Goal: Information Seeking & Learning: Find specific fact

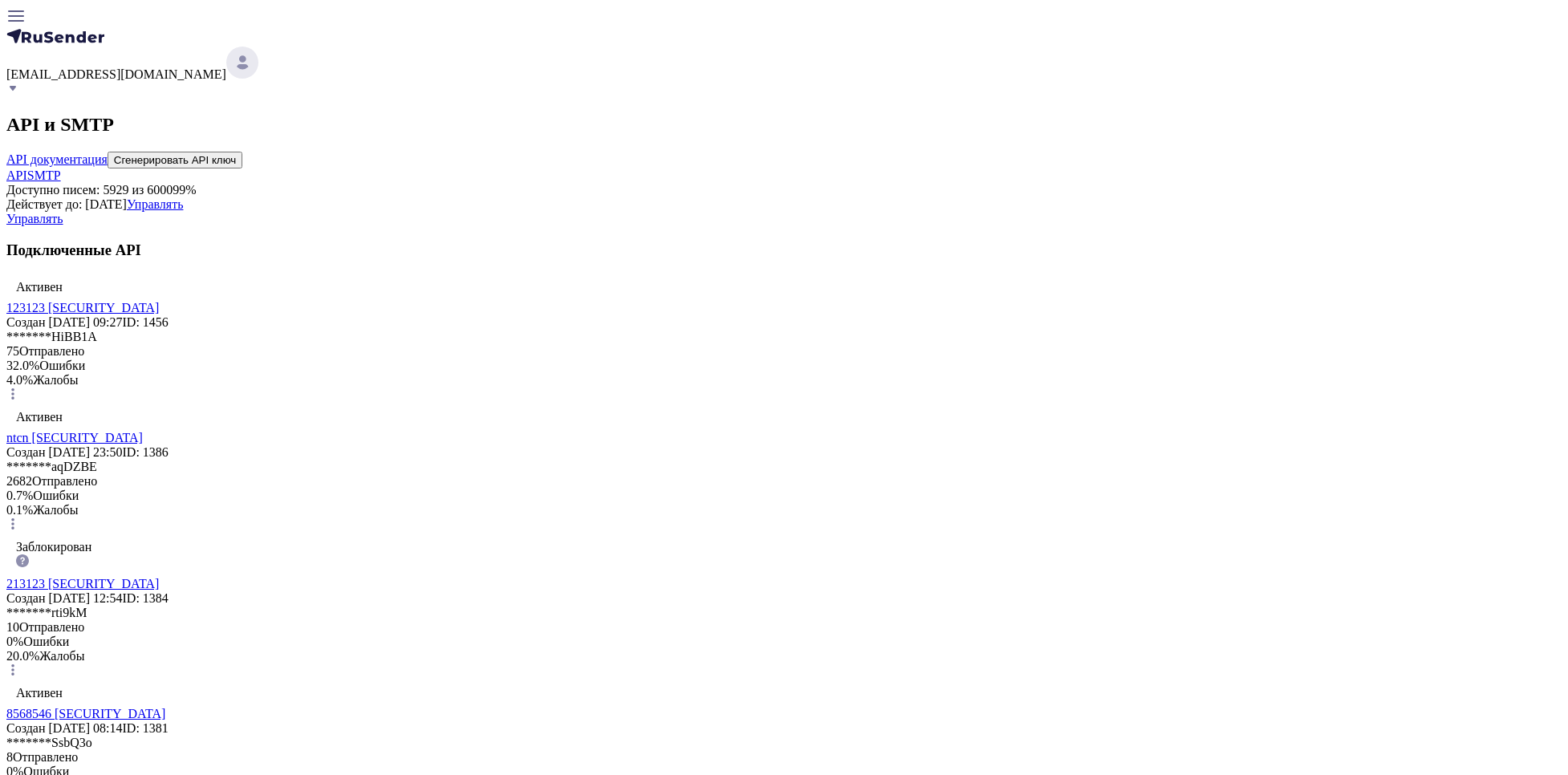
scroll to position [137, 0]
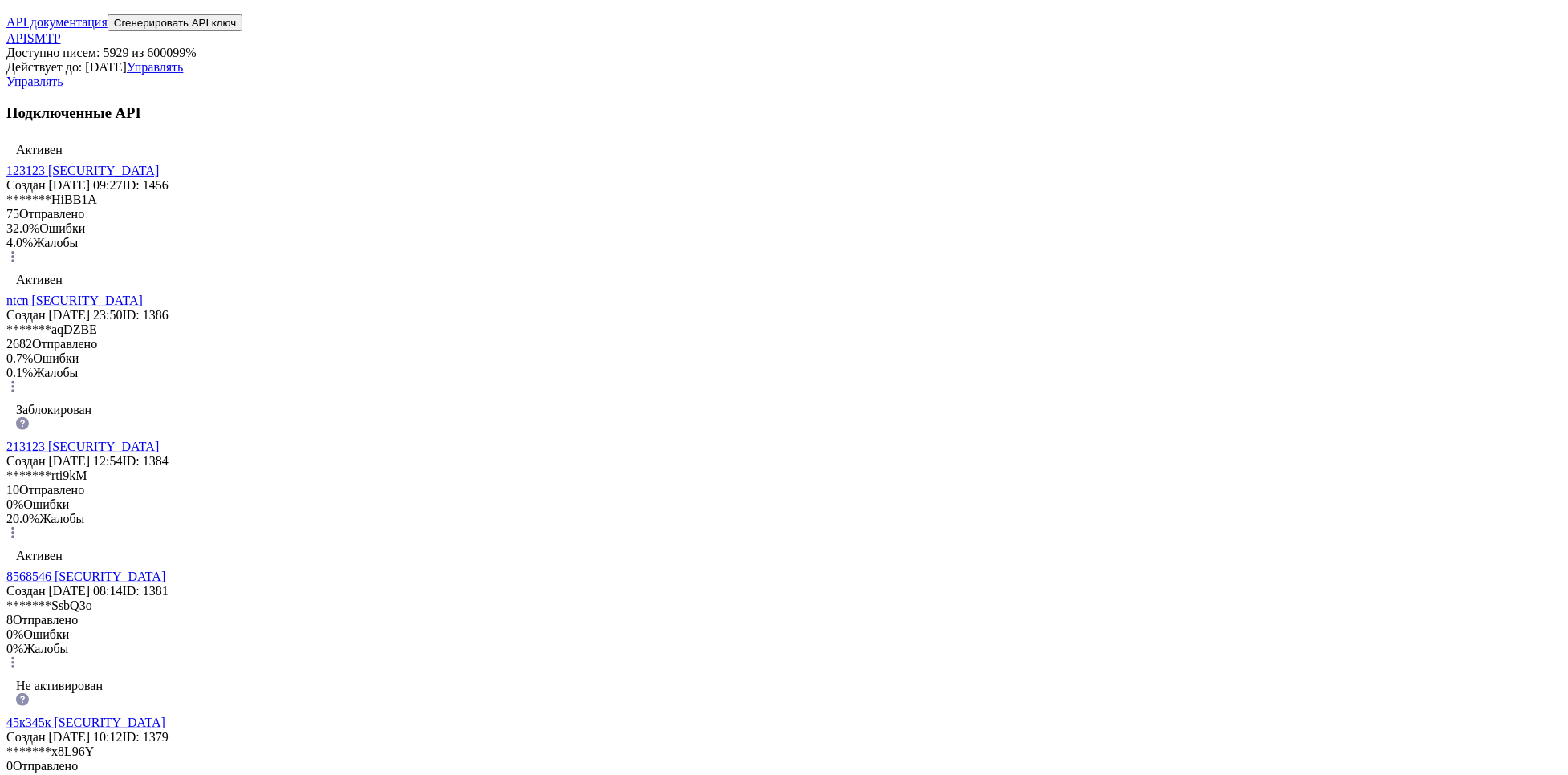
click at [159, 177] on link "123123 [SECURITY_DATA]" at bounding box center [83, 170] width 153 height 14
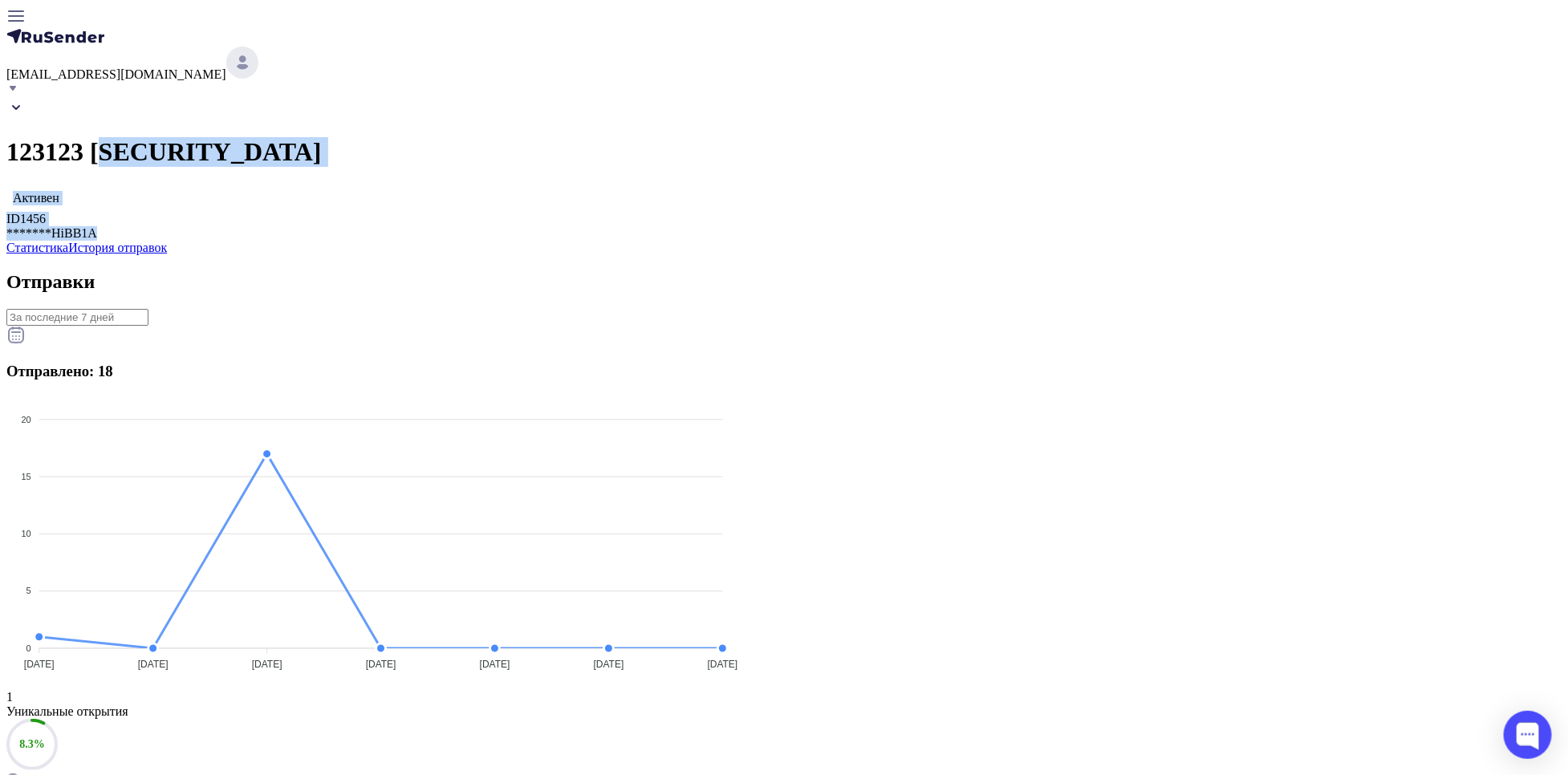
drag, startPoint x: 915, startPoint y: 227, endPoint x: 625, endPoint y: 92, distance: 319.9
click at [625, 97] on div "123123 [SECURITY_DATA] Активен ID 1456 ******* HiBB1A" at bounding box center [784, 168] width 1555 height 142
click at [625, 137] on h1 "123123 [SECURITY_DATA]" at bounding box center [784, 152] width 1555 height 29
drag, startPoint x: 617, startPoint y: 98, endPoint x: 898, endPoint y: 190, distance: 295.7
click at [898, 166] on h1 "123123 [SECURITY_DATA]" at bounding box center [784, 152] width 1555 height 29
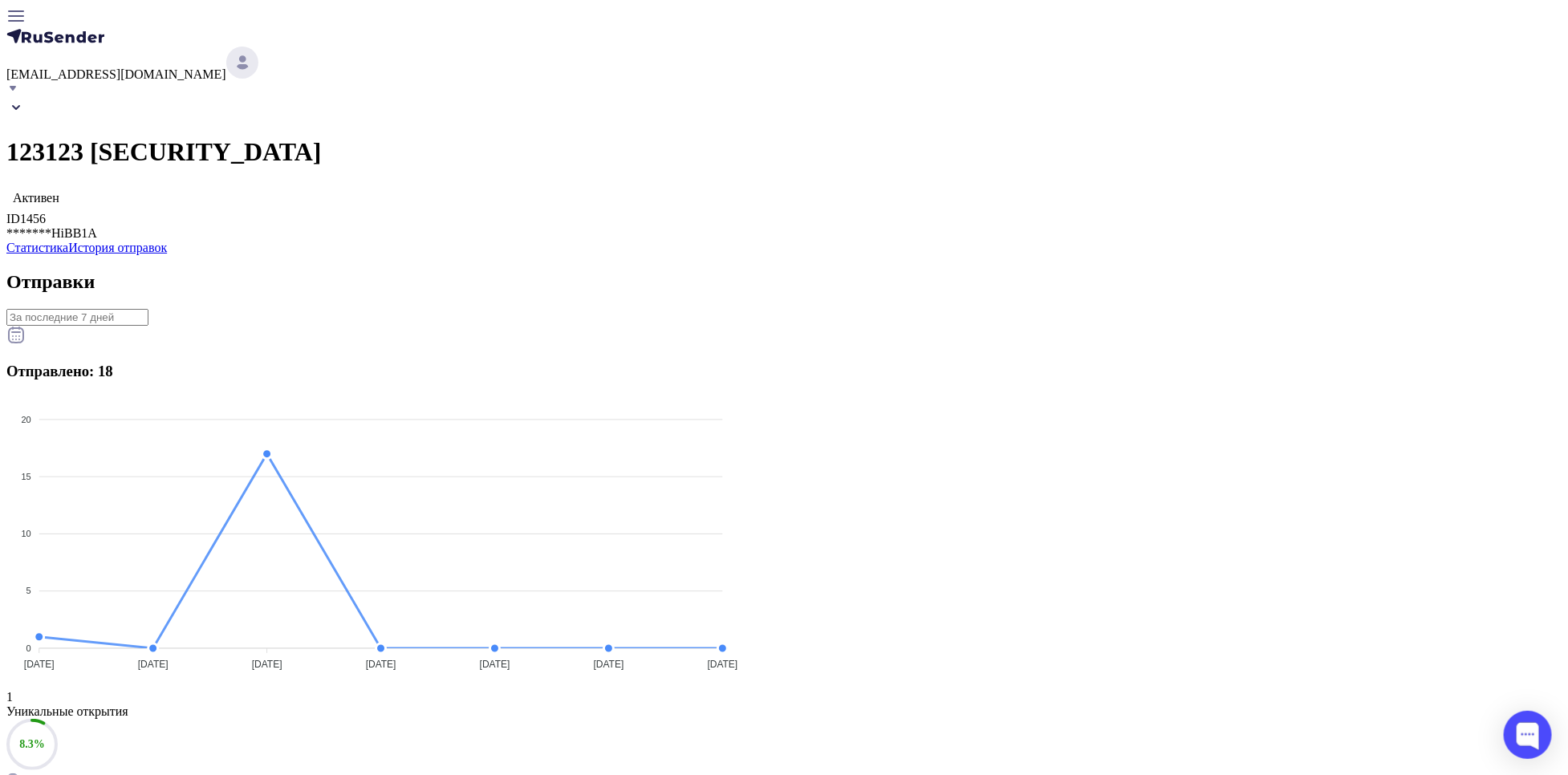
copy h1 "[SECURITY_DATA]"
